Goal: Use online tool/utility: Use online tool/utility

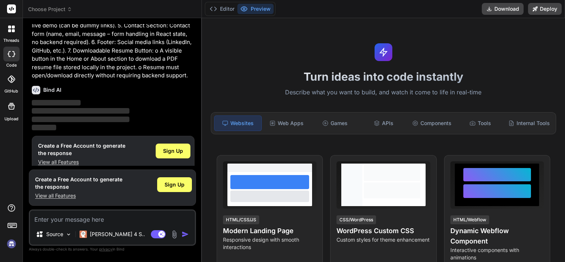
scroll to position [94, 0]
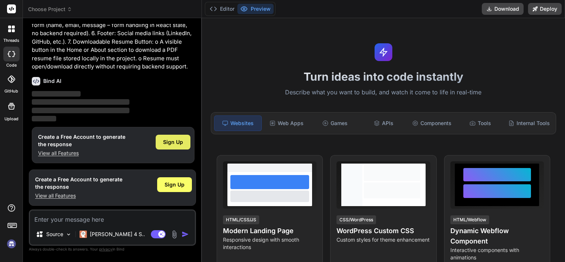
click at [165, 145] on span "Sign Up" at bounding box center [173, 141] width 20 height 7
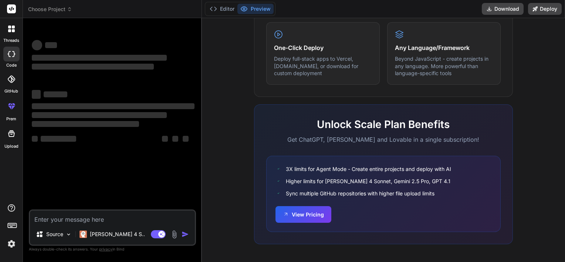
scroll to position [0, 0]
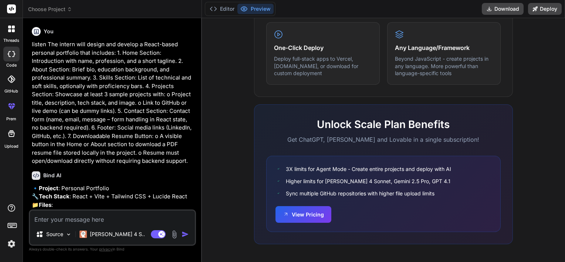
type textarea "x"
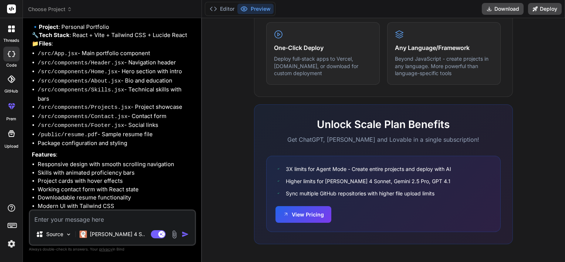
scroll to position [176, 0]
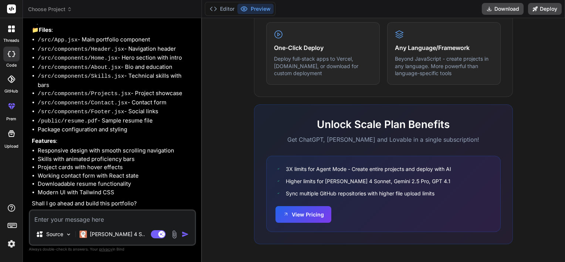
click at [105, 216] on textarea at bounding box center [112, 216] width 165 height 13
type textarea "y"
type textarea "x"
type textarea "ye"
type textarea "x"
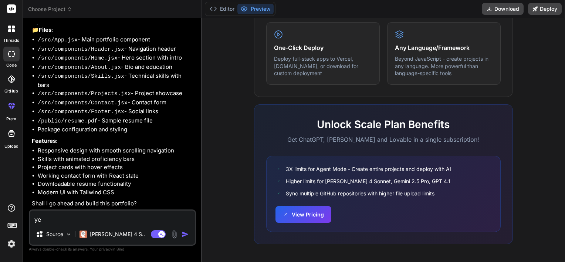
type textarea "yes"
type textarea "x"
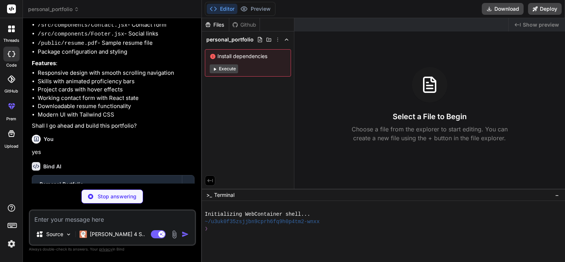
scroll to position [293, 0]
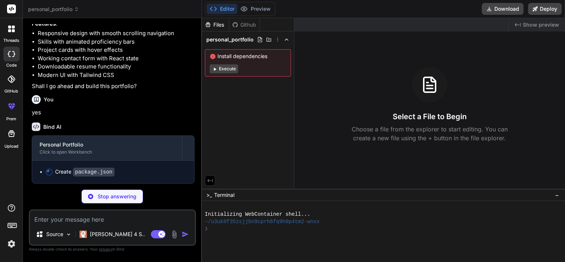
click at [230, 72] on button "Execute" at bounding box center [224, 68] width 28 height 9
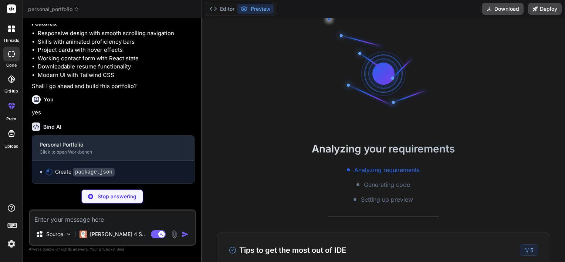
scroll to position [14, 0]
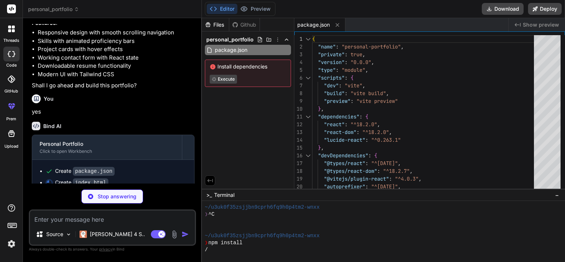
type textarea "x"
type textarea "<script type="module" src="/src/main.jsx"></script> </body> </html>"
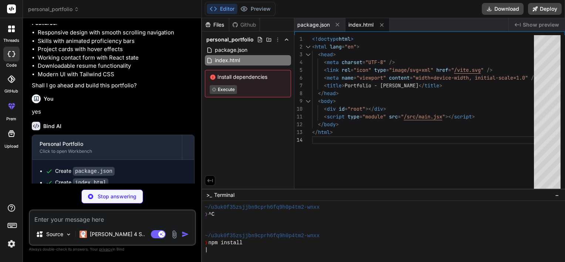
type textarea "x"
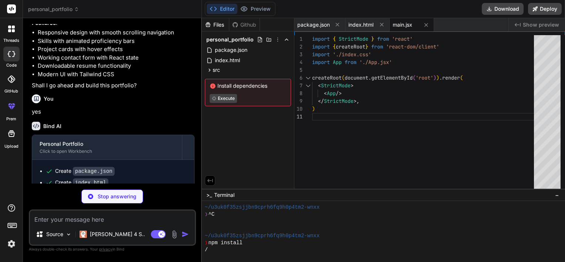
type textarea "x"
type textarea "font-family: 'Inter', system-ui, -apple-system, sans-serif; } }"
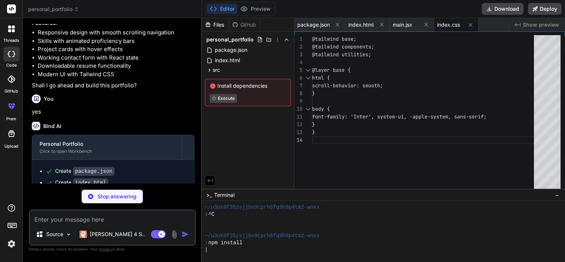
type textarea "x"
type textarea "}, }, }, }, plugins: [], }"
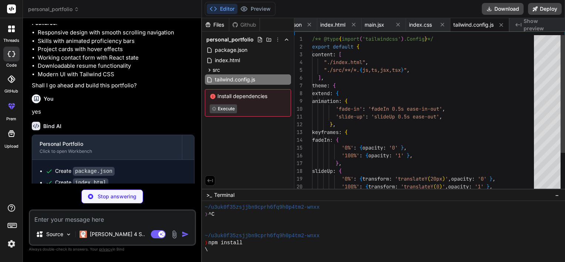
type textarea "x"
type textarea "export default { plugins: { tailwindcss: {}, autoprefixer: {}, }, }"
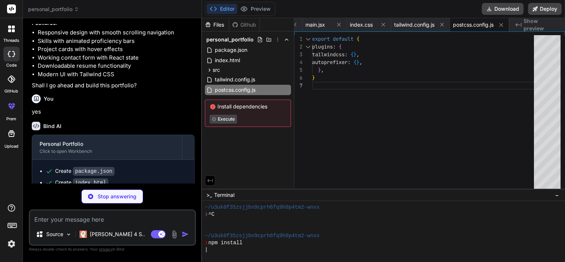
type textarea "x"
type textarea "import { defineConfig } from 'vite' import react from '@vitejs/plugin-react' //…"
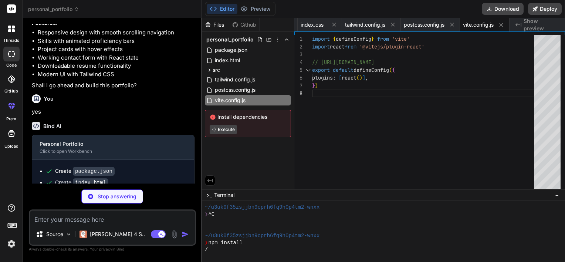
type textarea "x"
type textarea "} export default App"
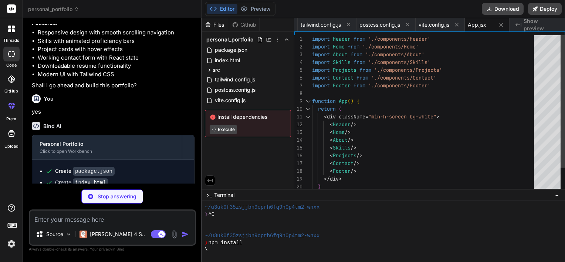
type textarea "x"
type textarea "export default Header"
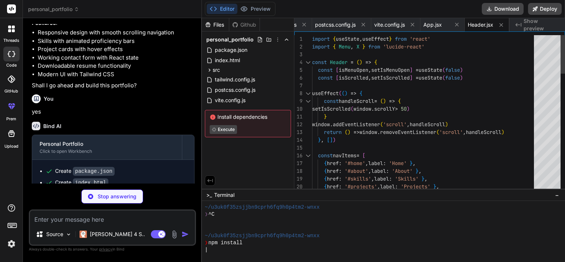
type textarea "x"
type textarea "<ArrowDown size={24} /> </a> </div> </div> </section> ) } export default Home"
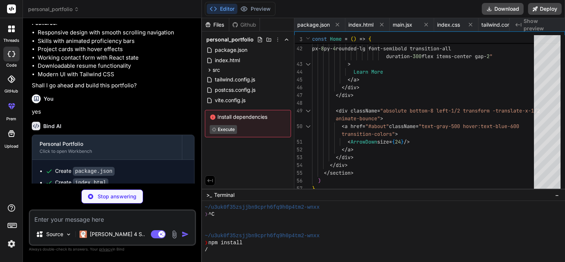
scroll to position [407, 0]
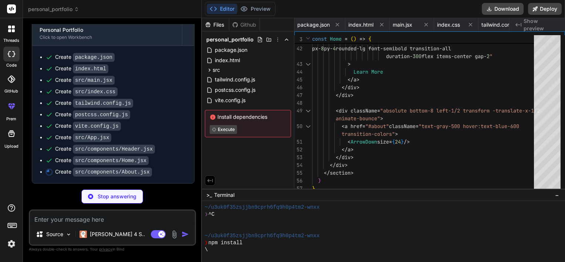
type textarea "x"
type textarea "</div> </div> </div> </section> ) } export default About"
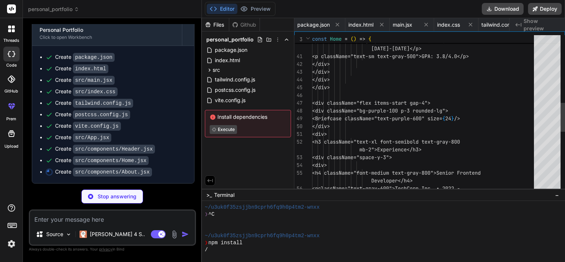
scroll to position [0, 316]
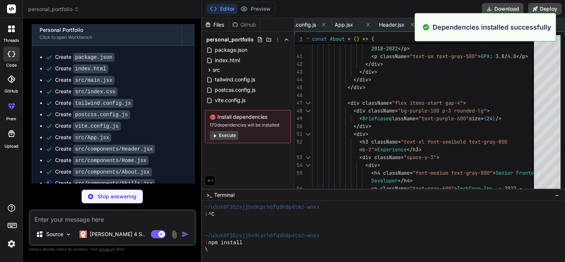
type textarea "x"
type textarea "export default Skills"
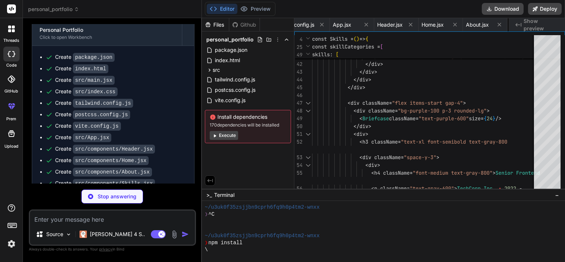
type textarea "x"
type textarea "</section> ) } export default Projects"
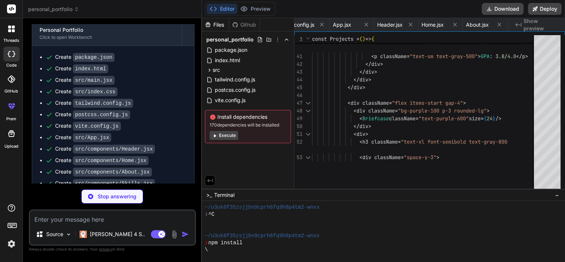
type textarea "x"
type textarea "</div> </div> </section> ) } export default Contact"
type textarea "x"
type textarea "export default Footer"
type textarea "x"
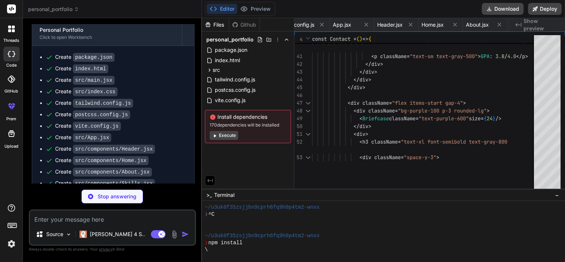
type textarea "/Root 1 0 R >> startxref 574 %%EOF"
type textarea "x"
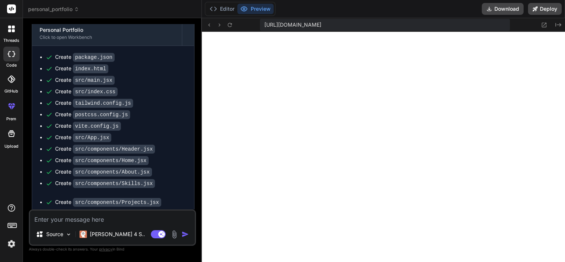
scroll to position [320, 0]
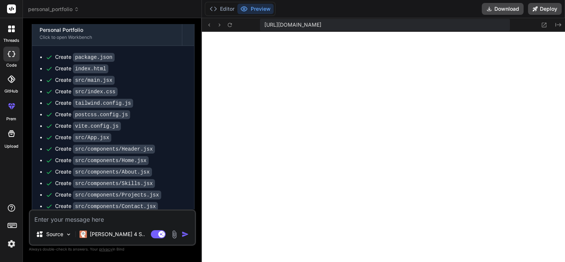
click at [53, 222] on textarea at bounding box center [112, 216] width 165 height 13
type textarea "i"
type textarea "x"
type textarea "in"
type textarea "x"
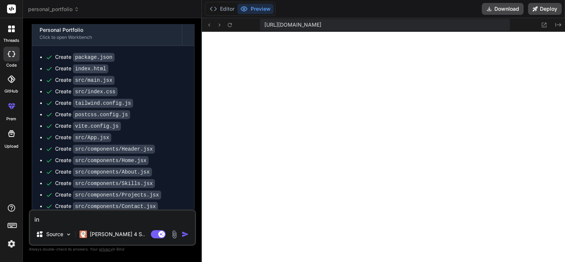
type textarea "in"
type textarea "x"
type textarea "in p"
type textarea "x"
type textarea "in pl"
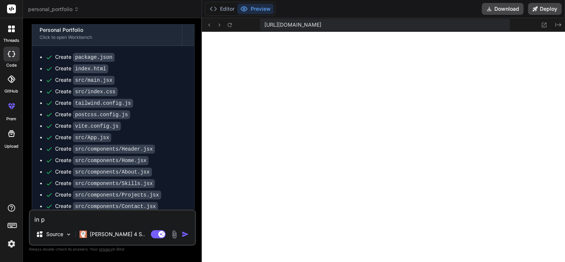
type textarea "x"
type textarea "in pla"
type textarea "x"
type textarea "in plac"
type textarea "x"
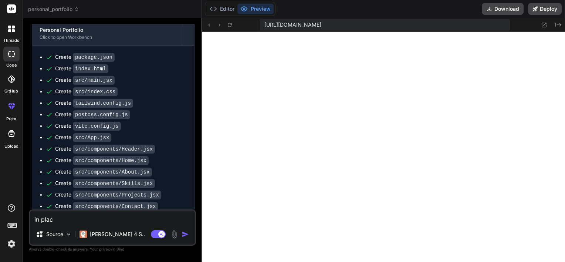
type textarea "in place"
type textarea "x"
type textarea "in place"
type textarea "x"
type textarea "in place o"
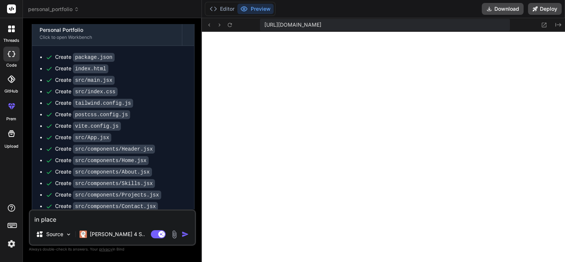
type textarea "x"
type textarea "in place of"
type textarea "x"
type textarea "in place of"
type textarea "x"
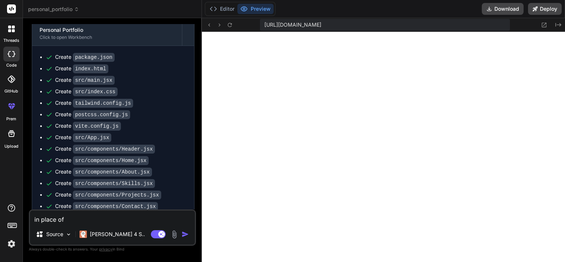
type textarea "in place of J"
type textarea "x"
type textarea "in place of JD"
type textarea "x"
type textarea "in place of JD"
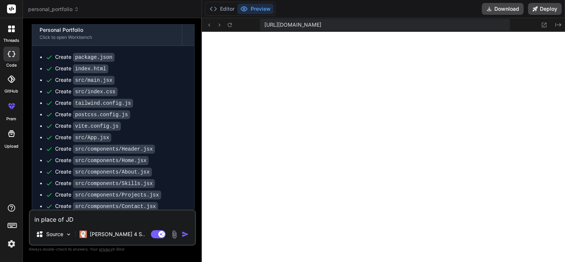
type textarea "x"
type textarea "in place of JD w"
type textarea "x"
type textarea "in place of JD wr"
type textarea "x"
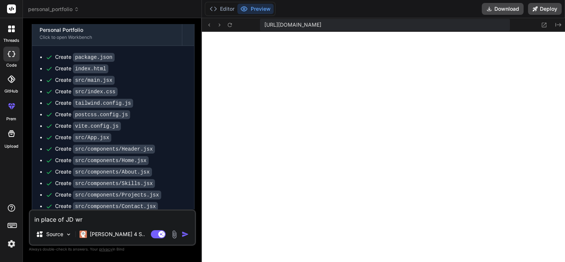
type textarea "in place of JD wri"
type textarea "x"
type textarea "in place of JD writ"
type textarea "x"
type textarea "in place of JD write"
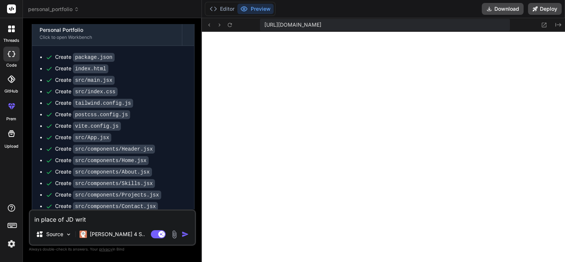
type textarea "x"
type textarea "in place of JD write"
type textarea "x"
type textarea "in place of JD write K"
type textarea "x"
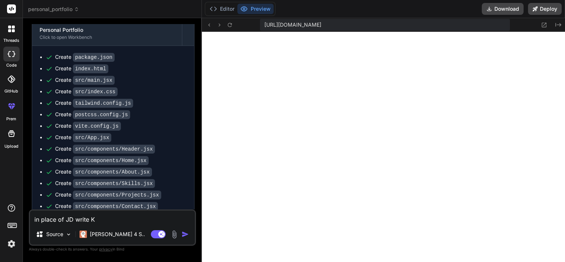
type textarea "in place of JD write KB"
type textarea "x"
type textarea "in place of JD write KB"
type textarea "x"
type textarea "in place of JD write KB A"
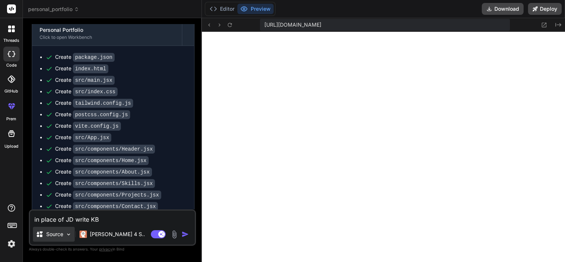
type textarea "x"
type textarea "in place of JD write KB"
type textarea "x"
type textarea "in place of JD write KB a"
type textarea "x"
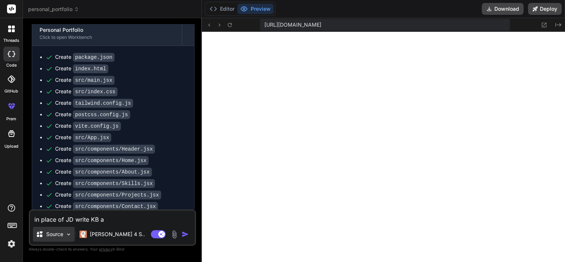
type textarea "in place of JD write KB an"
type textarea "x"
type textarea "in place of JD write KB and"
type textarea "x"
type textarea "in place of JD write KB and"
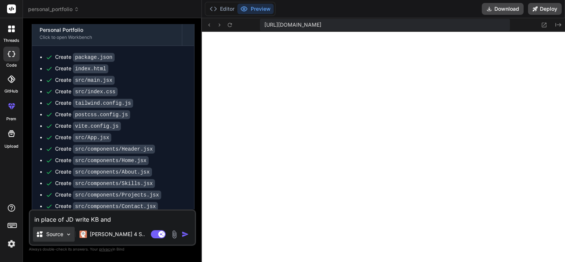
type textarea "x"
type textarea "in place of JD write KB and w"
type textarea "x"
type textarea "in place of JD write KB and wr"
type textarea "x"
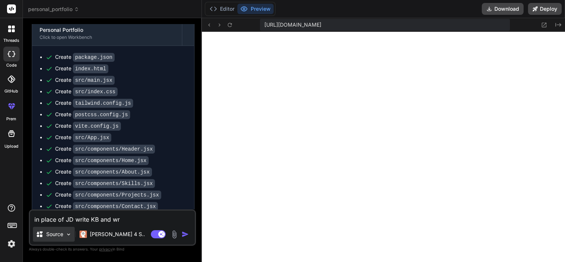
type textarea "in place of JD write KB and [PERSON_NAME]"
type textarea "x"
type textarea "in place of JD write KB and writ"
type textarea "x"
type textarea "in place of JD write KB and write"
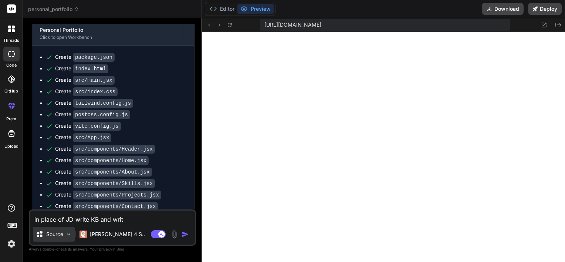
type textarea "x"
type textarea "in place of JD write KB and write"
type textarea "x"
type textarea "in place of JD write KB and write h"
type textarea "x"
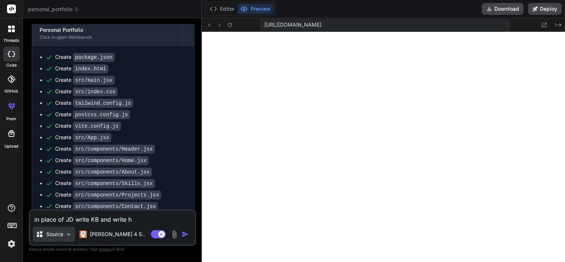
type textarea "in place of JD write KB and write"
type textarea "x"
type textarea "in place of JD write KB and write j"
type textarea "x"
type textarea "in place of JD write KB and write jo"
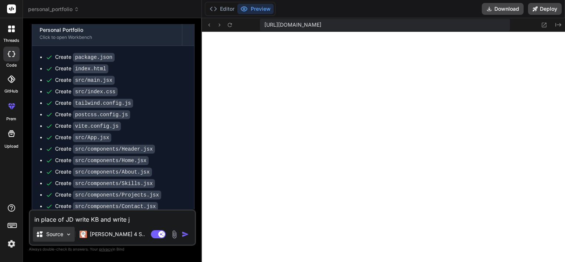
type textarea "x"
type textarea "in place of JD write KB and write joh"
type textarea "x"
type textarea "in place of JD write KB and write [PERSON_NAME]"
type textarea "x"
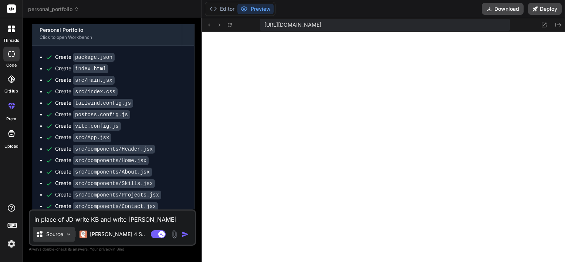
type textarea "in place of JD write KB and write [PERSON_NAME]"
type textarea "x"
type textarea "in place of JD write KB and write [PERSON_NAME]"
type textarea "x"
type textarea "in place of JD write KB and write [PERSON_NAME]"
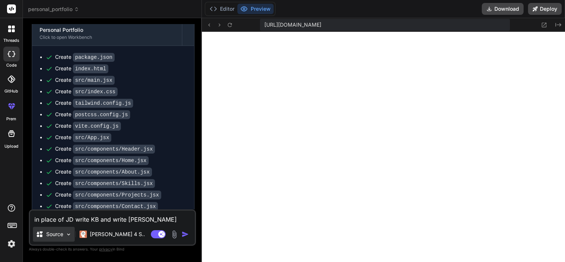
type textarea "x"
type textarea "in place of JD write KB and write [PERSON_NAME]"
type textarea "x"
type textarea "in place of JD write KB and write joh"
type textarea "x"
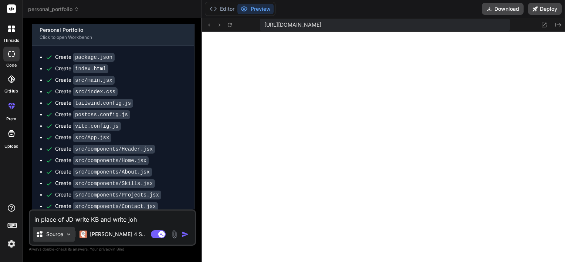
type textarea "in place of JD write KB and write jo"
type textarea "x"
type textarea "in place of JD write KB and write j"
type textarea "x"
type textarea "in place of JD write KB and write"
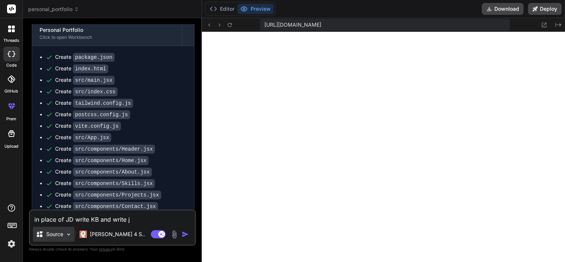
type textarea "x"
type textarea "in place of JD write KB and write k"
type textarea "x"
type textarea "in place of JD write KB and write ki"
type textarea "x"
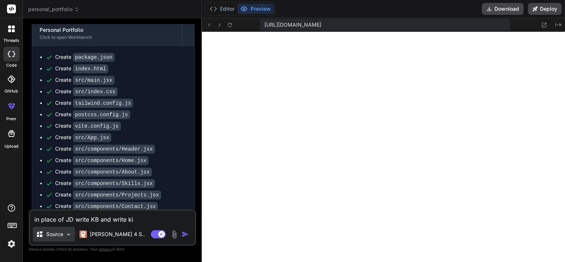
type textarea "in place of JD write KB and write kir"
type textarea "x"
type textarea "in place of JD write KB and write [PERSON_NAME]"
type textarea "x"
type textarea "in place of JD write KB and write [PERSON_NAME]"
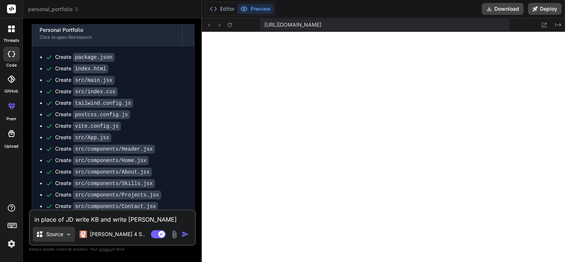
type textarea "x"
type textarea "in place of JD write KB and write [PERSON_NAME]"
type textarea "x"
type textarea "in place of JD write KB and write [PERSON_NAME] b"
type textarea "x"
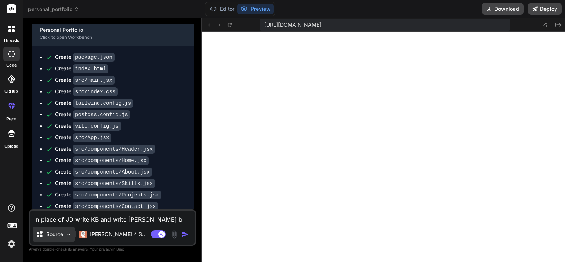
type textarea "in place of JD write KB and write kirti ba"
type textarea "x"
type textarea "in place of JD write KB and write [PERSON_NAME][MEDICAL_DATA]"
type textarea "x"
type textarea "in place of JD write KB and write [PERSON_NAME] bali"
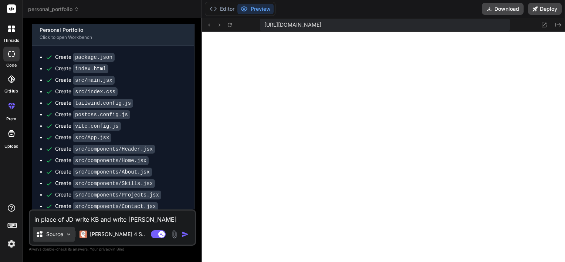
type textarea "x"
type textarea "in place of JD write KB and write [PERSON_NAME]"
type textarea "x"
type textarea "in place of JD write KB and write [PERSON_NAME]"
type textarea "x"
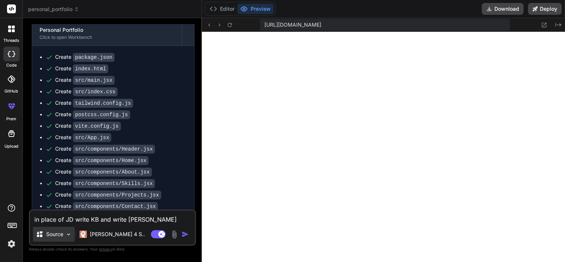
type textarea "in place of JD write KB and write [PERSON_NAME]"
type textarea "x"
type textarea "in place of JD write KB and write [PERSON_NAME]"
type textarea "x"
type textarea "in place of JD write KB and write [PERSON_NAME] i"
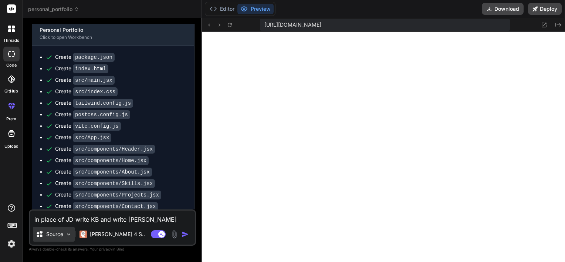
type textarea "x"
type textarea "in place of JD write KB and write [PERSON_NAME] in"
type textarea "x"
type textarea "in place of JD write KB and write [PERSON_NAME] in"
type textarea "x"
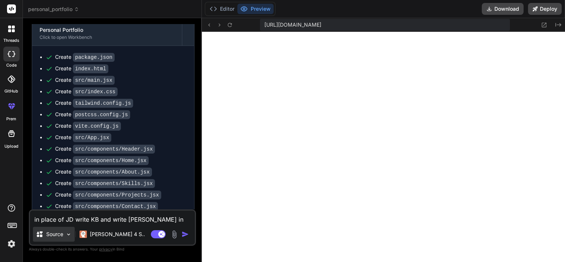
type textarea "in place of JD write KB and write [PERSON_NAME] in p"
type textarea "x"
type textarea "in place of JD write KB and write [PERSON_NAME] in pl"
type textarea "x"
type textarea "in place of JD write KB and write [PERSON_NAME] in pla"
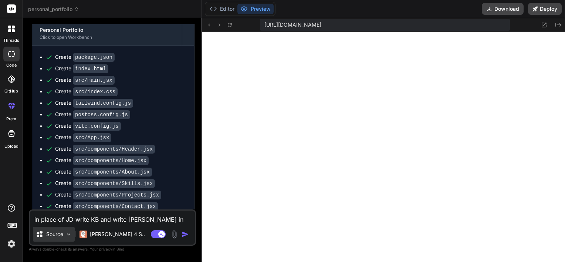
type textarea "x"
type textarea "in place of JD write KB and write [PERSON_NAME] in plac"
type textarea "x"
type textarea "in place of JD write KB and write [PERSON_NAME] in place"
type textarea "x"
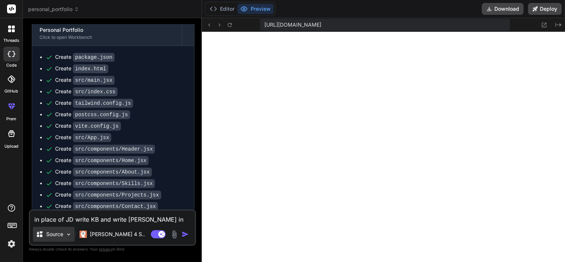
type textarea "in place of JD write KB and write [PERSON_NAME] in place"
type textarea "x"
type textarea "in place of JD write KB and write [PERSON_NAME] in place o"
type textarea "x"
type textarea "in place of JD write KB and write [PERSON_NAME] in place of"
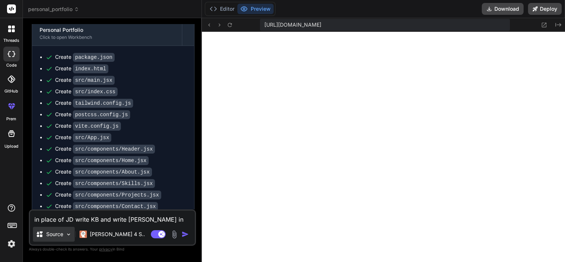
type textarea "x"
type textarea "in place of JD write KB and write [PERSON_NAME] in place of"
type textarea "x"
type textarea "in place of JD write KB and write [PERSON_NAME] in place of j"
type textarea "x"
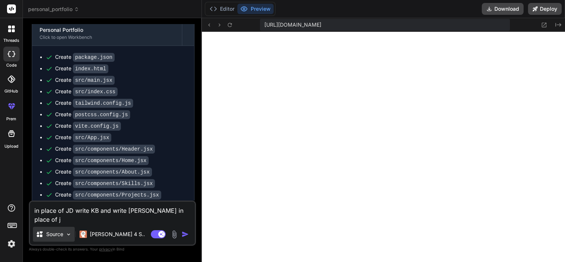
type textarea "in place of JD write KB and write [PERSON_NAME] in place of jo"
type textarea "x"
type textarea "in place of JD write KB and write [PERSON_NAME] in place of joh"
type textarea "x"
type textarea "in place of JD write KB and write [PERSON_NAME] in place of [PERSON_NAME]"
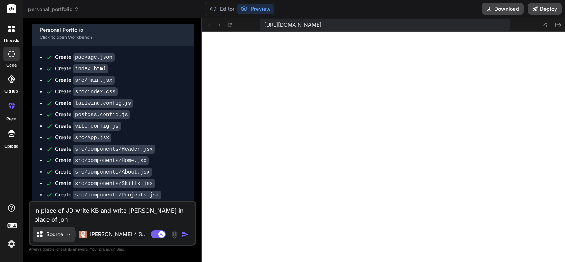
type textarea "x"
type textarea "in place of JD write KB and write [PERSON_NAME] in place of [PERSON_NAME]"
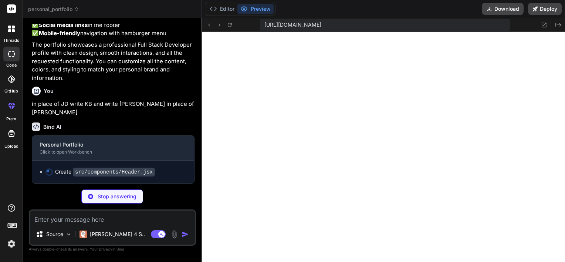
scroll to position [362, 0]
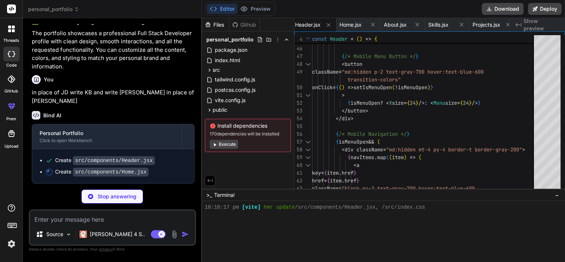
click at [335, 192] on div ">_ Terminal −" at bounding box center [383, 195] width 363 height 12
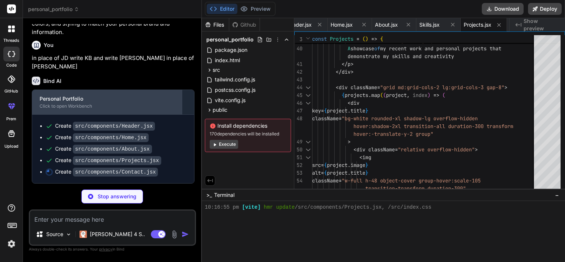
scroll to position [882, 0]
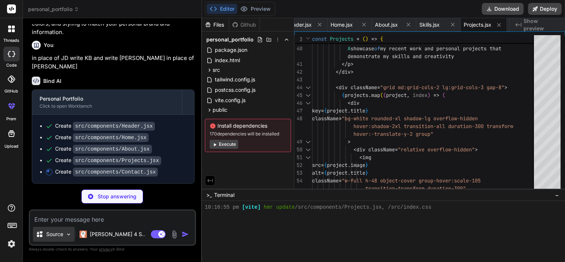
click at [70, 235] on img at bounding box center [68, 234] width 6 height 6
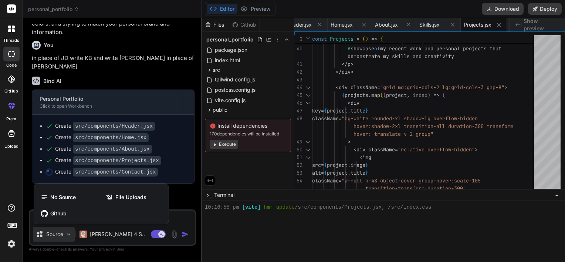
click at [92, 234] on div at bounding box center [282, 131] width 565 height 262
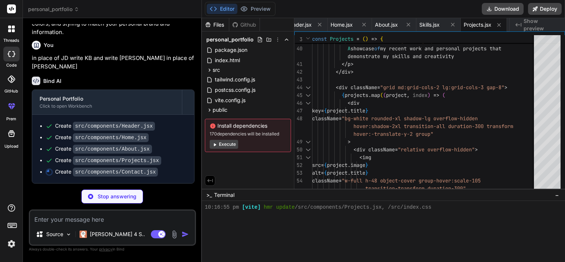
click at [92, 234] on p "[PERSON_NAME] 4 S.." at bounding box center [117, 233] width 55 height 7
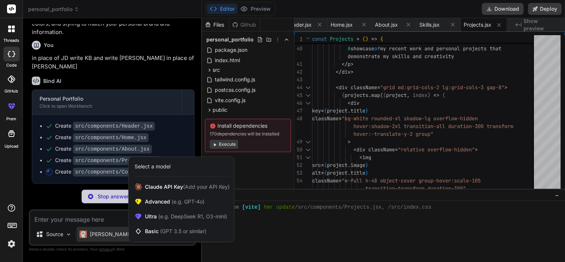
click at [92, 234] on div at bounding box center [282, 131] width 565 height 262
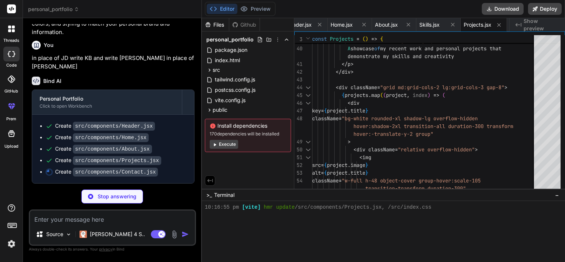
click at [92, 234] on p "[PERSON_NAME] 4 S.." at bounding box center [117, 233] width 55 height 7
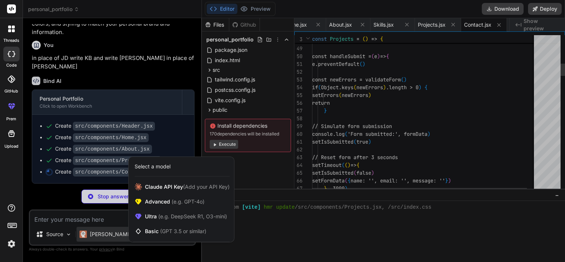
scroll to position [391, 0]
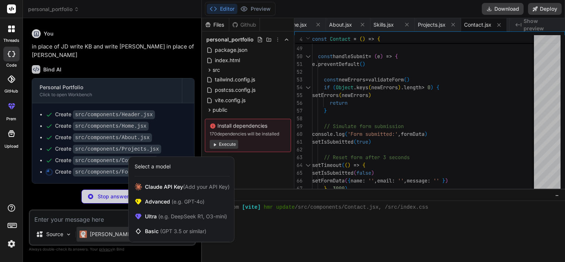
click at [92, 234] on div at bounding box center [282, 131] width 565 height 262
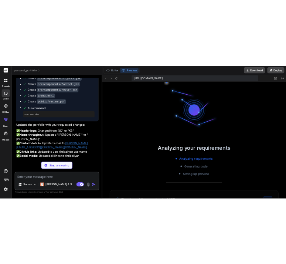
scroll to position [1022, 0]
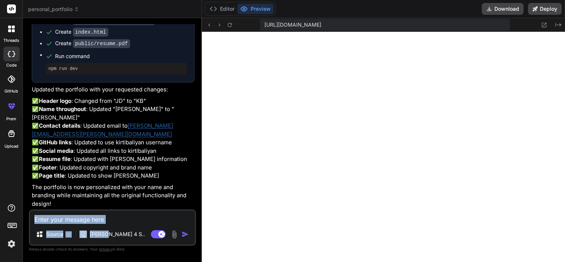
drag, startPoint x: 107, startPoint y: 227, endPoint x: 110, endPoint y: 221, distance: 7.3
click at [110, 221] on div "Source [PERSON_NAME] 4 S.. Agent Mode. When this toggle is activated, AI automa…" at bounding box center [112, 227] width 167 height 36
click at [110, 221] on textarea at bounding box center [112, 216] width 165 height 13
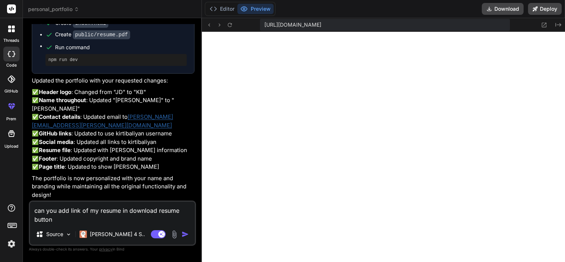
paste textarea "[URL][DOMAIN_NAME]"
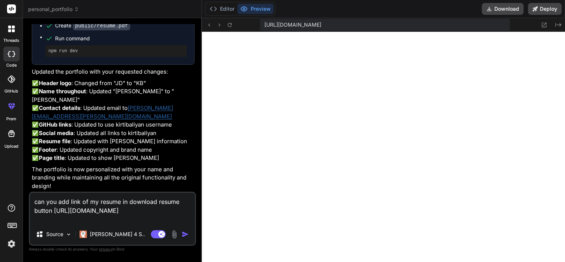
click at [184, 235] on img "button" at bounding box center [185, 233] width 7 height 7
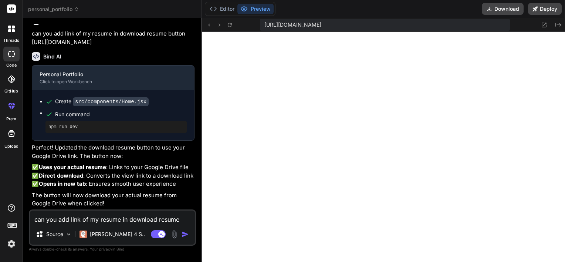
scroll to position [1315, 0]
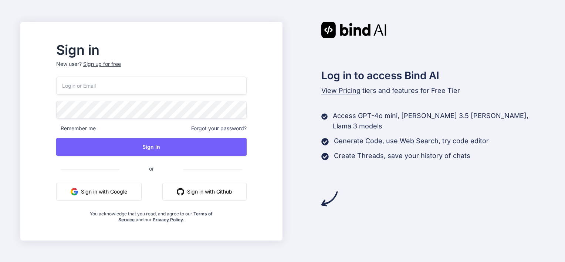
click at [134, 185] on button "Sign in with Google" at bounding box center [98, 192] width 85 height 18
